Goal: Task Accomplishment & Management: Manage account settings

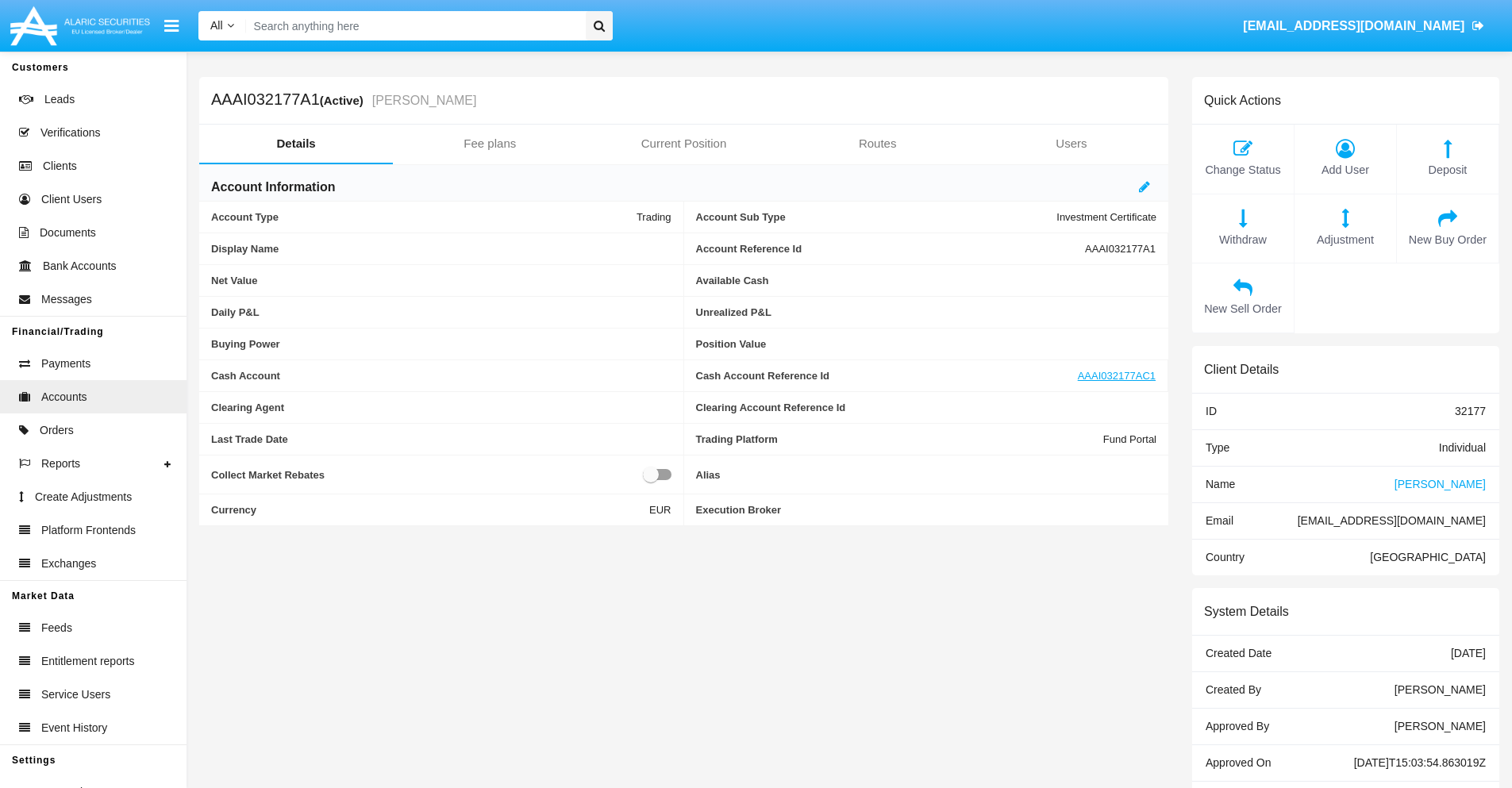
click at [490, 144] on link "Fee plans" at bounding box center [489, 144] width 193 height 38
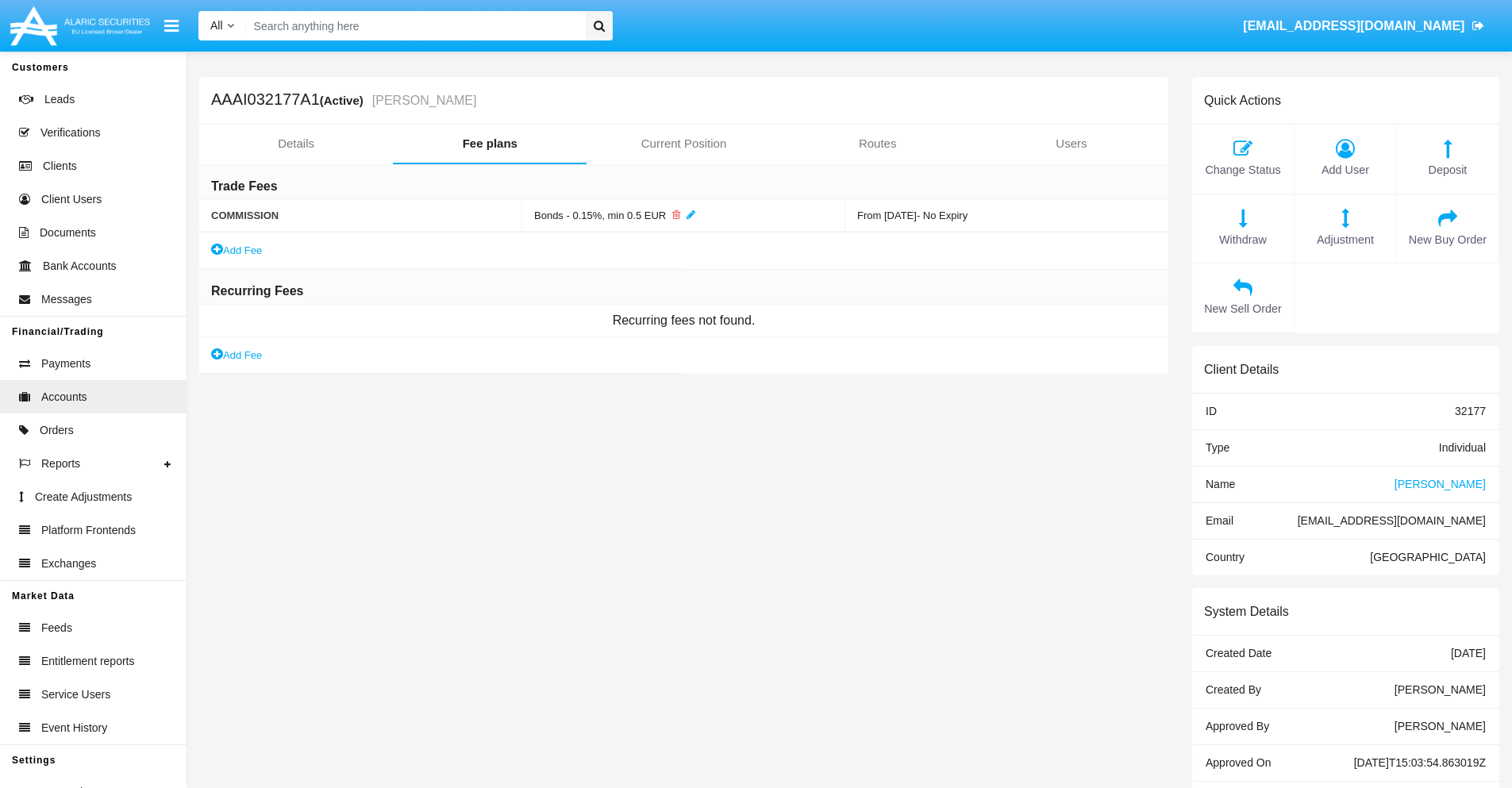
click at [237, 354] on link "Add Fee" at bounding box center [236, 354] width 50 height 16
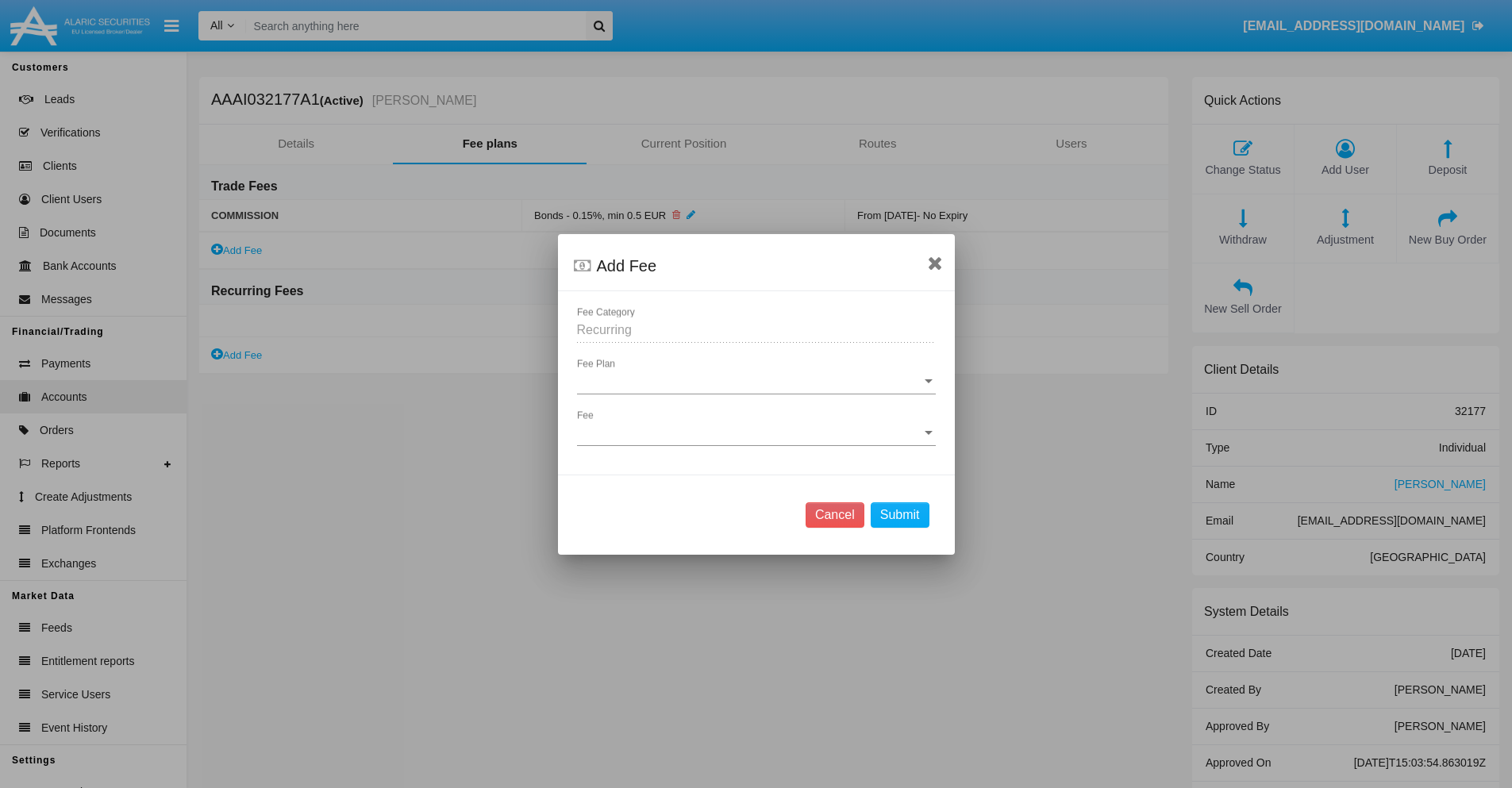
click at [756, 381] on span "Fee Plan" at bounding box center [750, 381] width 345 height 14
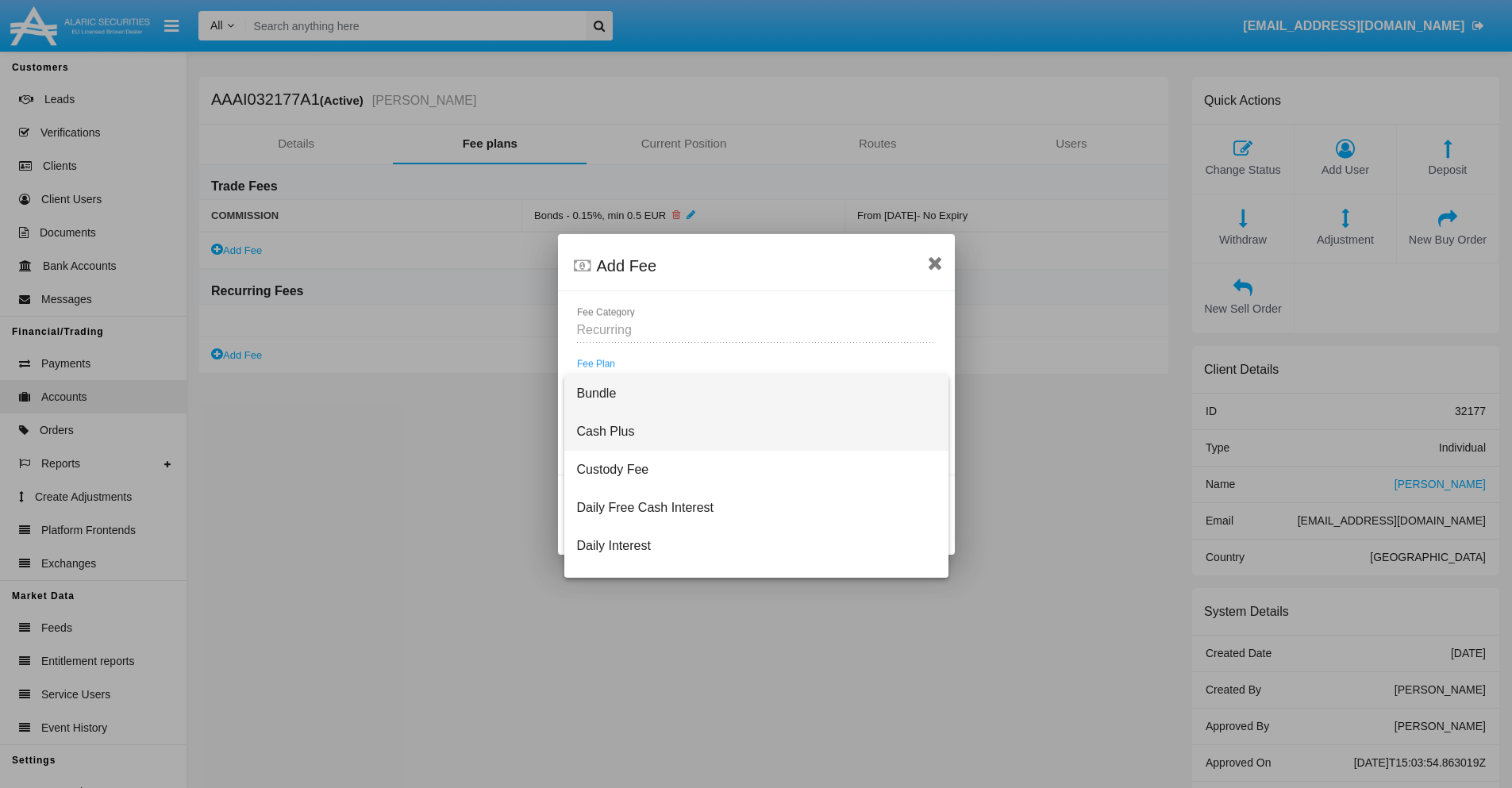
click at [750, 431] on span "Cash Plus" at bounding box center [756, 432] width 359 height 38
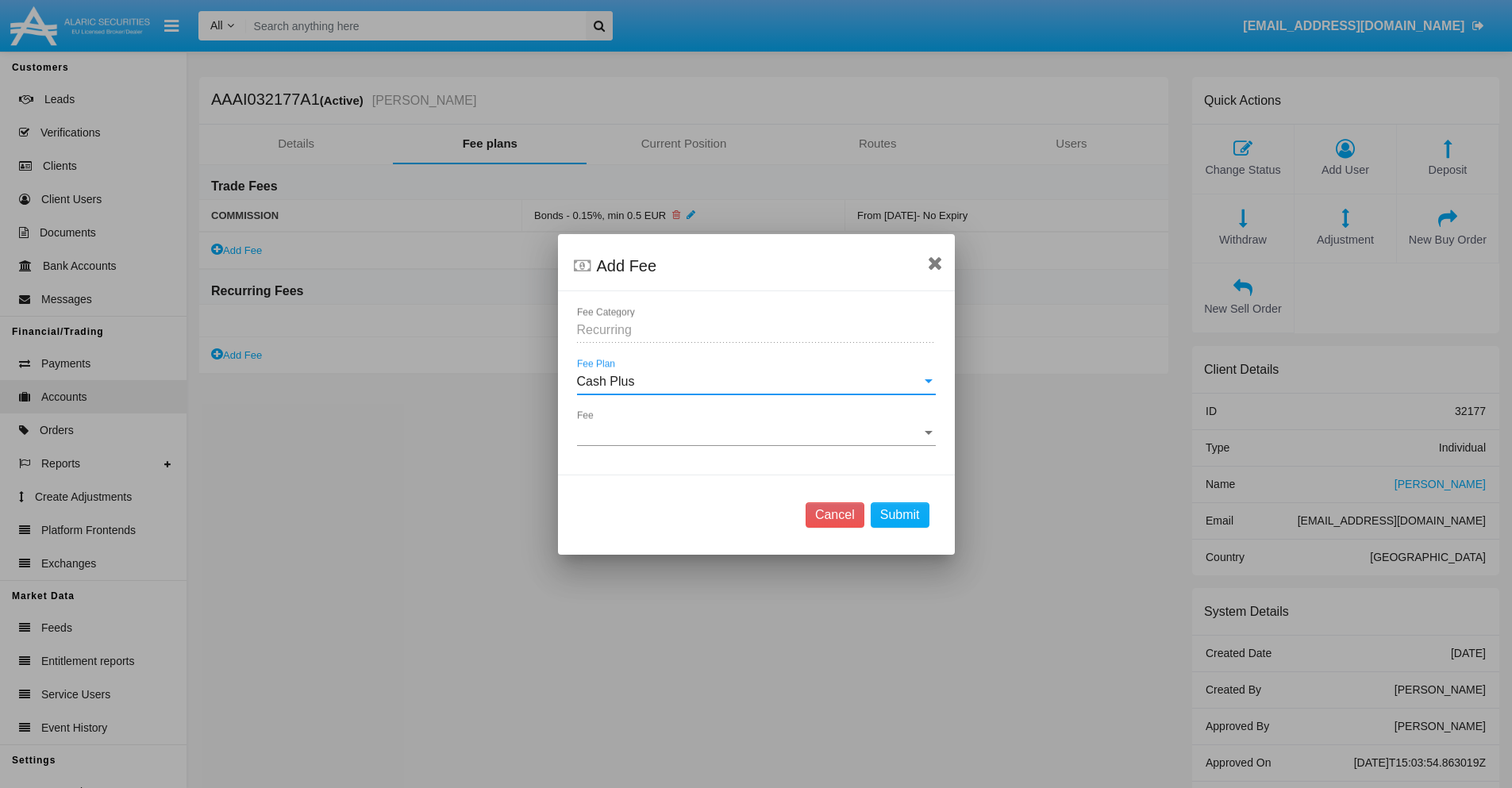
click at [756, 433] on span "Fee" at bounding box center [750, 433] width 345 height 14
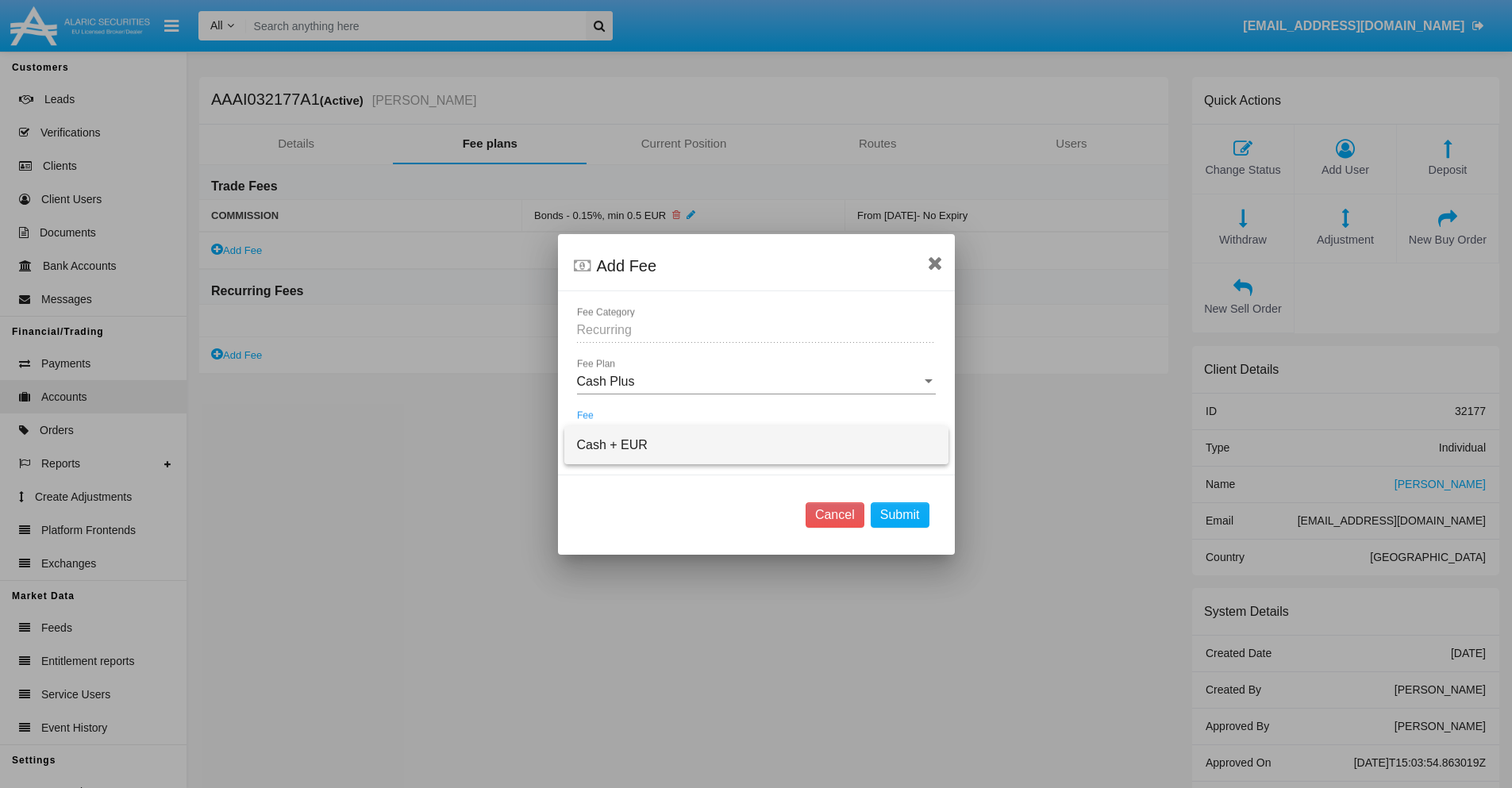
click at [756, 445] on span "Cash + EUR" at bounding box center [756, 445] width 359 height 38
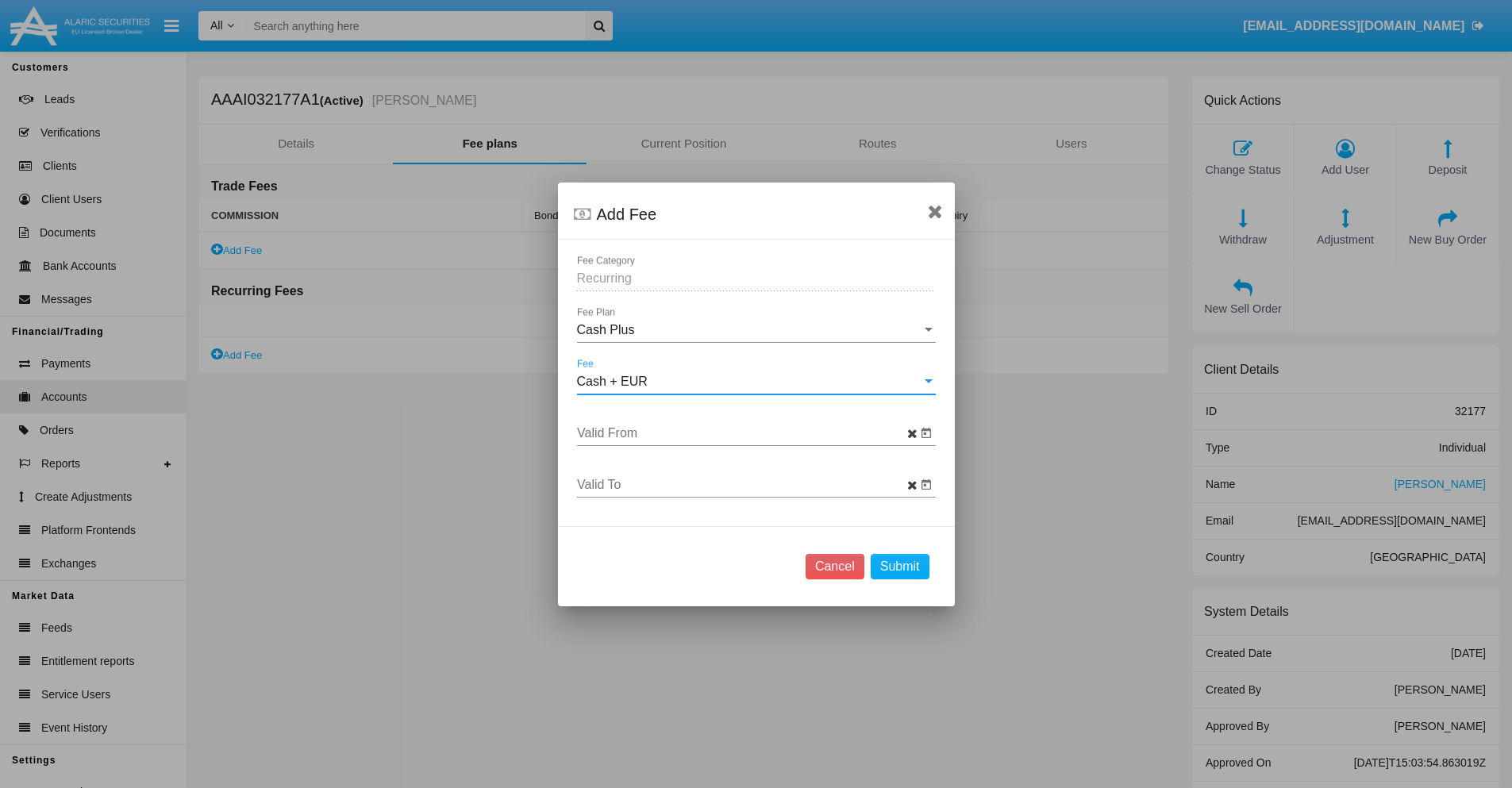
click at [746, 433] on input "Valid From" at bounding box center [747, 433] width 340 height 14
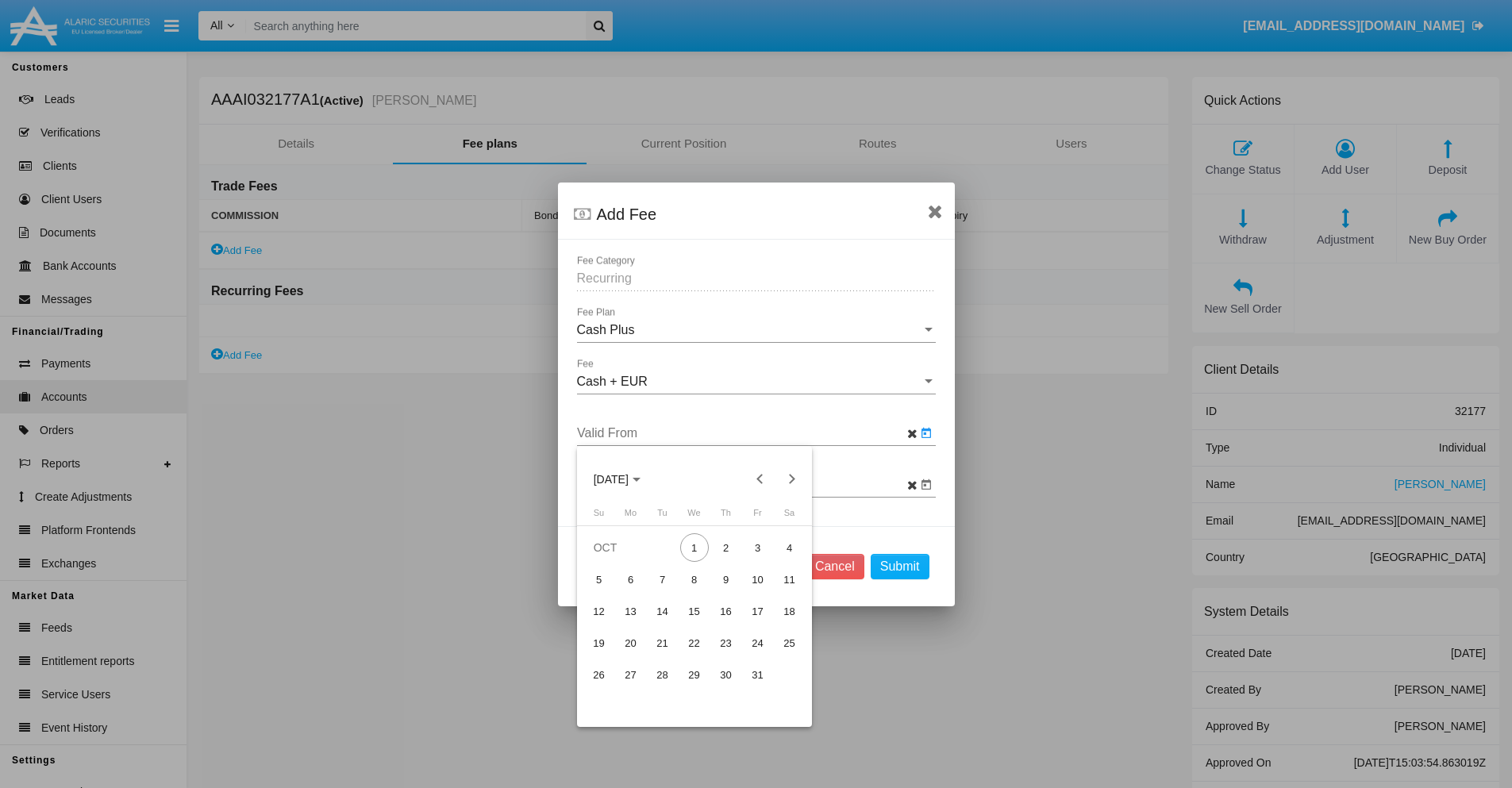
click at [625, 478] on span "[DATE]" at bounding box center [611, 479] width 35 height 12
click at [666, 592] on div "2025" at bounding box center [666, 592] width 50 height 29
click at [666, 623] on div "OCT" at bounding box center [666, 624] width 50 height 29
click at [694, 548] on div "1" at bounding box center [695, 548] width 29 height 29
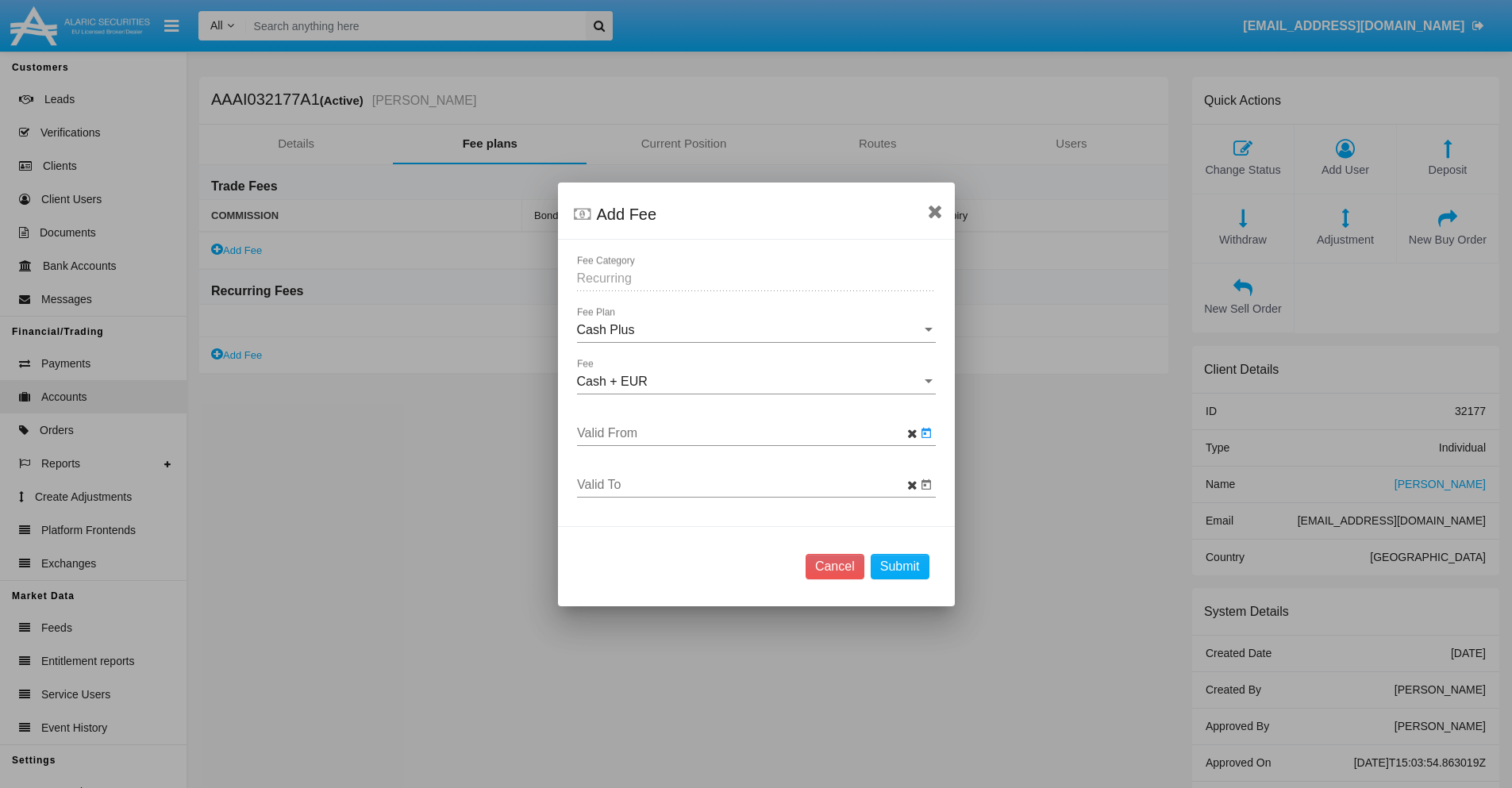
type input "[DATE]"
click at [746, 484] on input "Valid To" at bounding box center [747, 485] width 340 height 14
click at [625, 213] on span "[DATE]" at bounding box center [611, 213] width 35 height 12
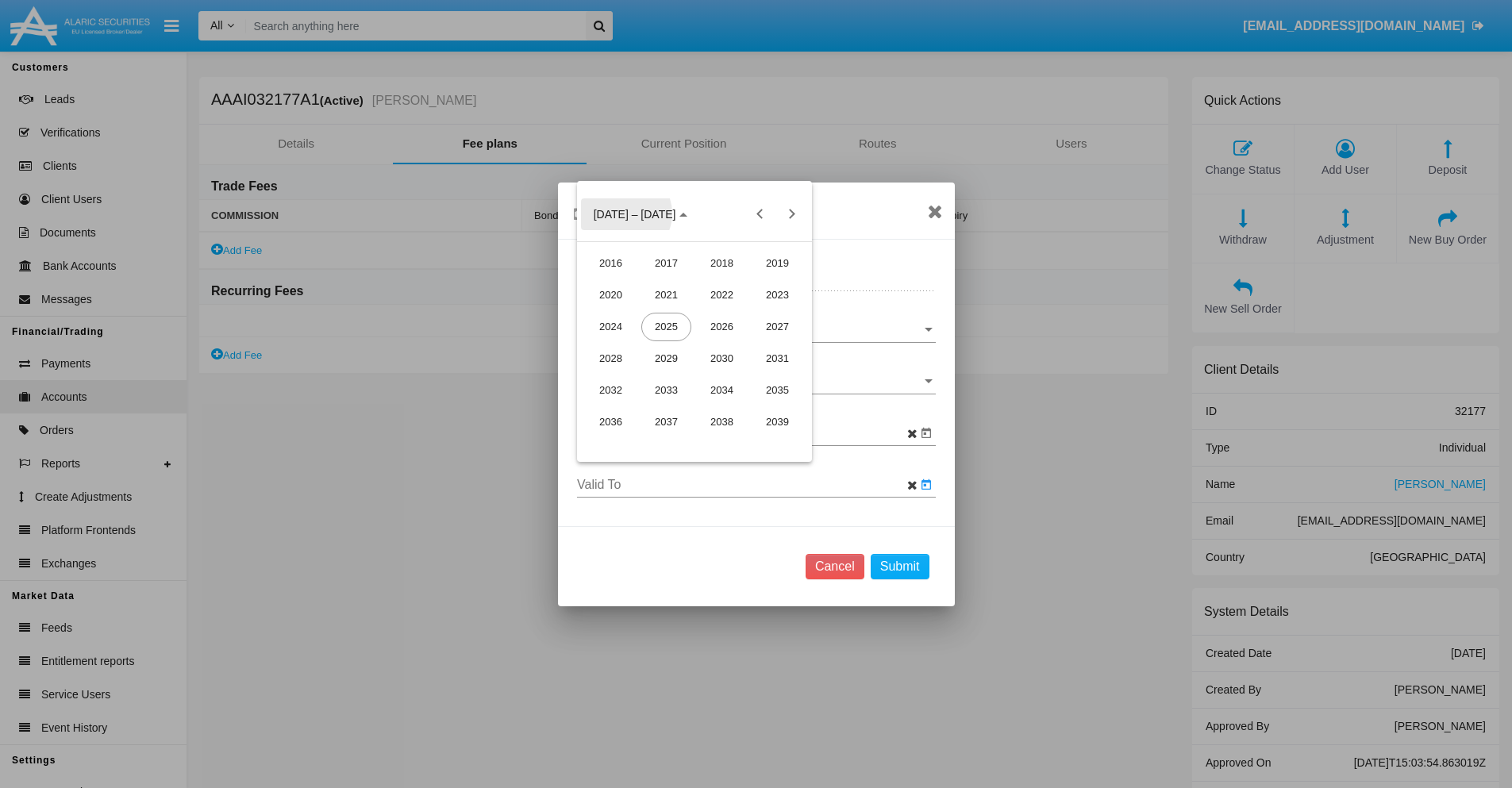
click at [666, 326] on div "2025" at bounding box center [666, 327] width 50 height 29
click at [721, 358] on div "NOV" at bounding box center [721, 359] width 50 height 29
click at [598, 314] on div "2" at bounding box center [599, 314] width 29 height 29
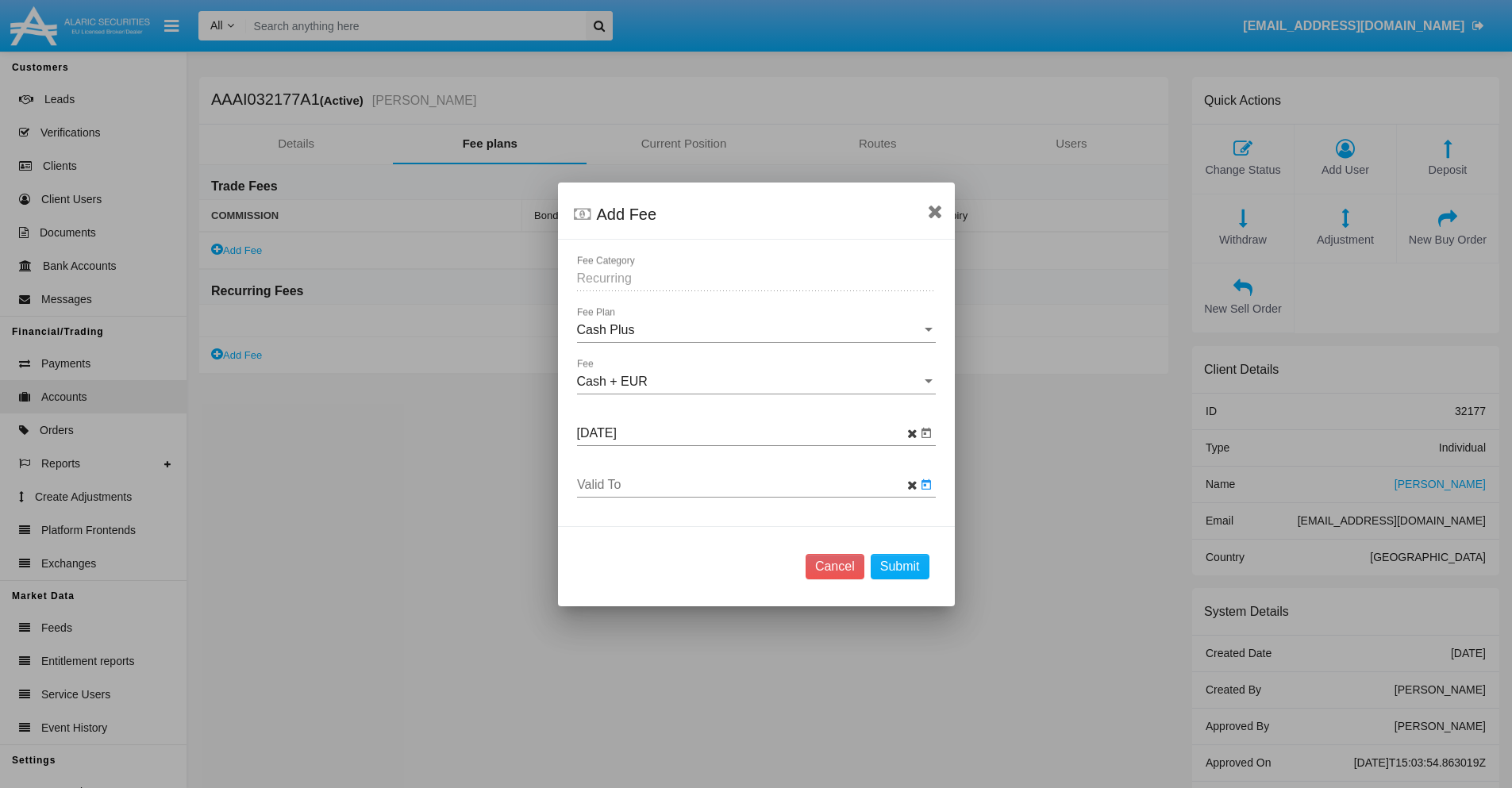
type input "[DATE]"
click at [899, 566] on button "Submit" at bounding box center [900, 567] width 59 height 26
